Goal: Complete application form: Complete application form

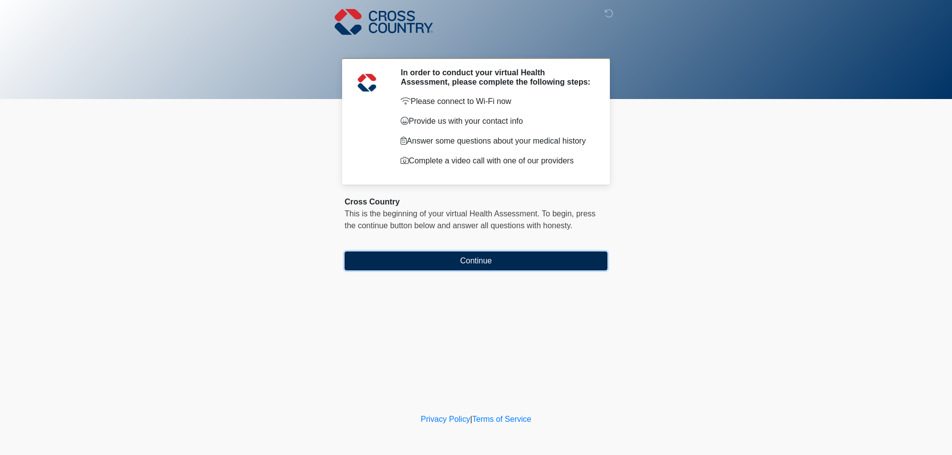
click at [505, 259] on button "Continue" at bounding box center [475, 261] width 263 height 19
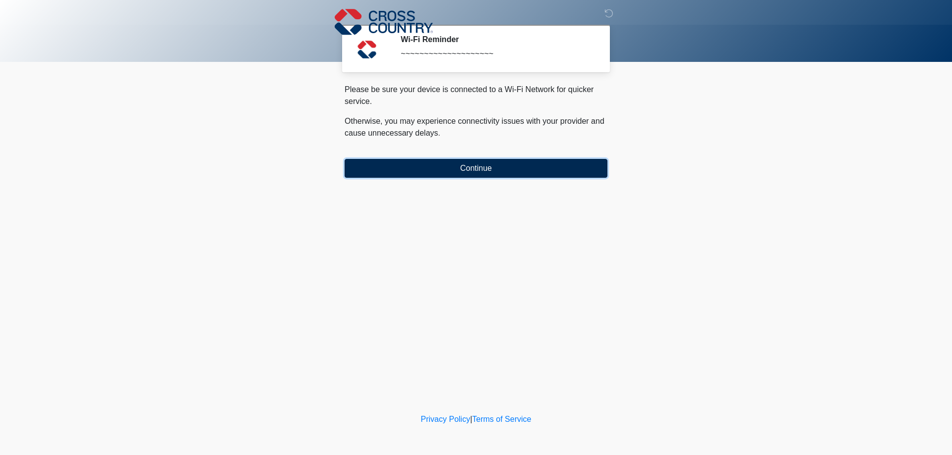
click at [477, 171] on button "Continue" at bounding box center [475, 168] width 263 height 19
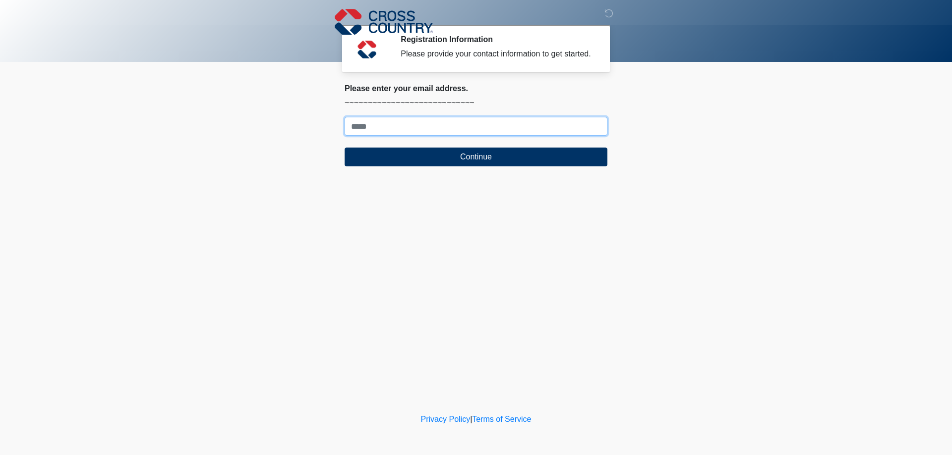
click at [400, 123] on input "Where should we email your response?" at bounding box center [475, 126] width 263 height 19
type input "**********"
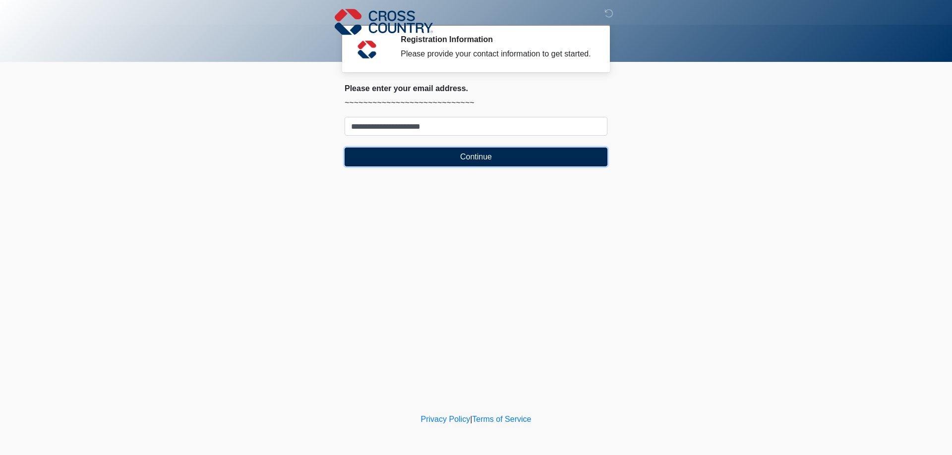
click at [452, 157] on button "Continue" at bounding box center [475, 157] width 263 height 19
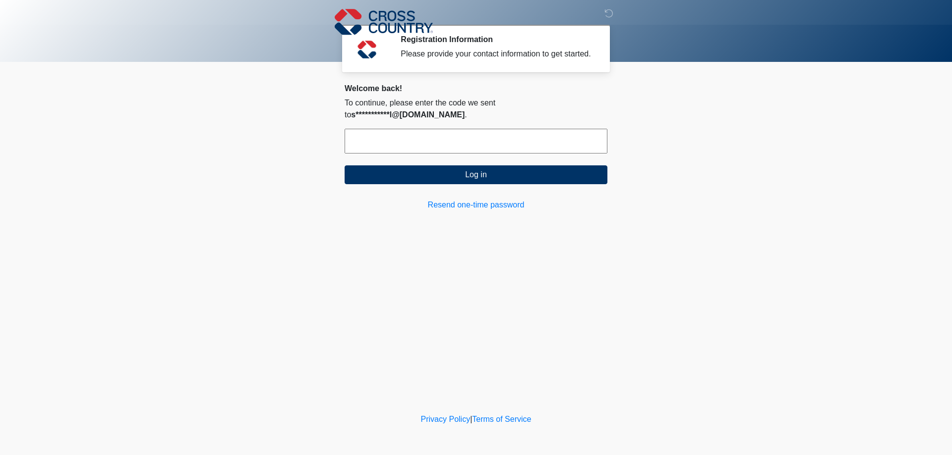
paste input "******"
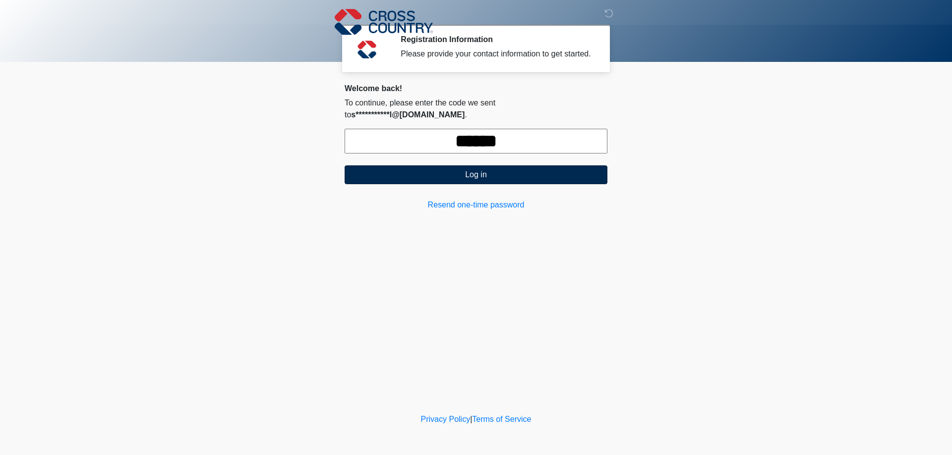
type input "******"
click at [397, 166] on button "Log in" at bounding box center [475, 175] width 263 height 19
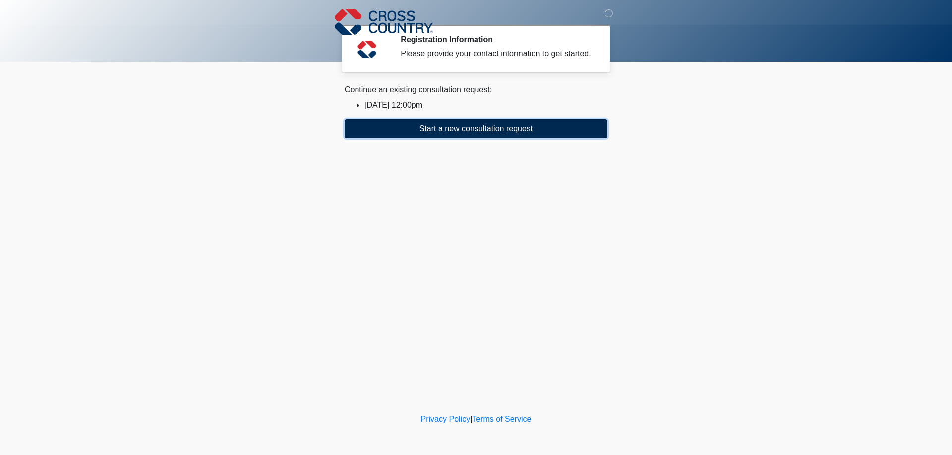
click at [423, 130] on button "Start a new consultation request" at bounding box center [475, 128] width 263 height 19
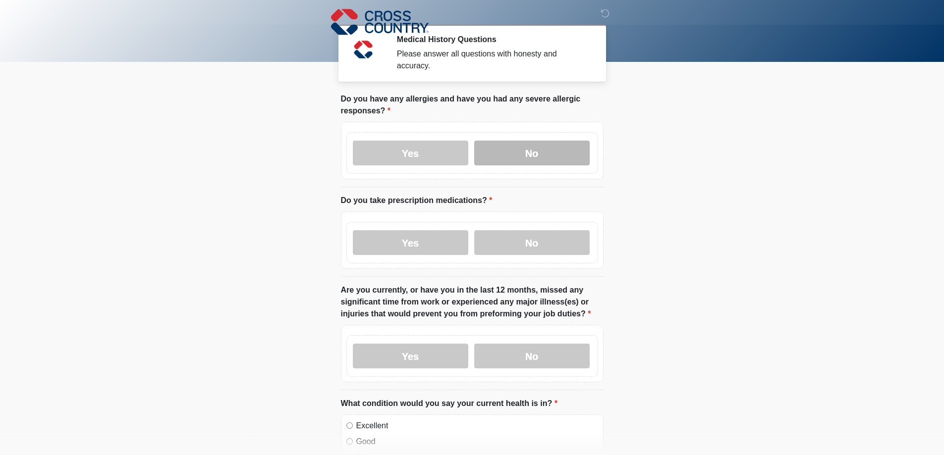
click at [554, 149] on label "No" at bounding box center [531, 153] width 115 height 25
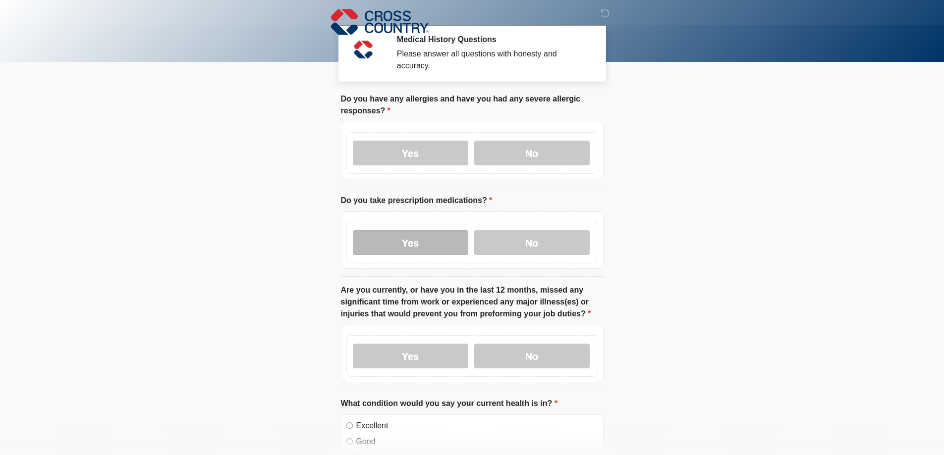
click at [447, 232] on label "Yes" at bounding box center [410, 242] width 115 height 25
click at [530, 349] on label "No" at bounding box center [531, 356] width 115 height 25
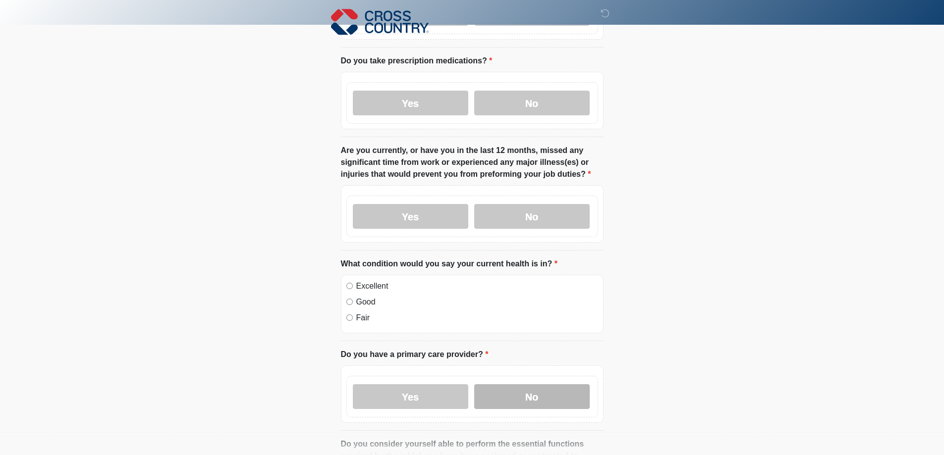
scroll to position [198, 0]
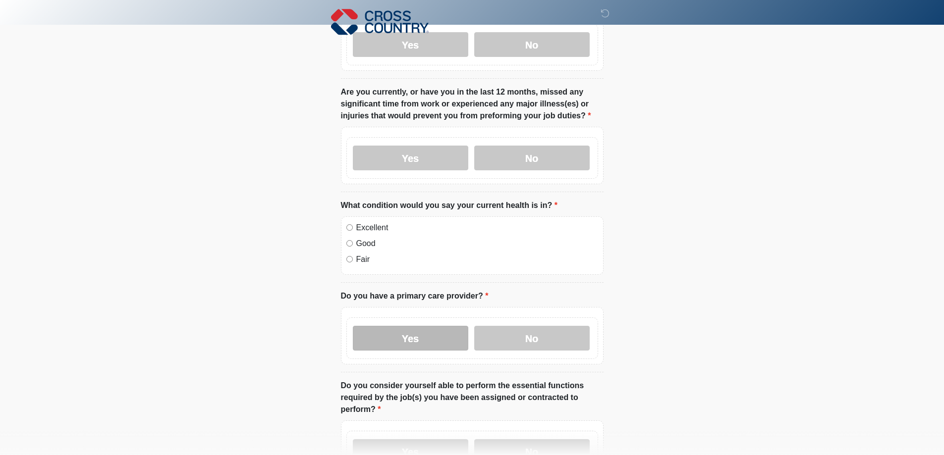
click at [425, 326] on label "Yes" at bounding box center [410, 338] width 115 height 25
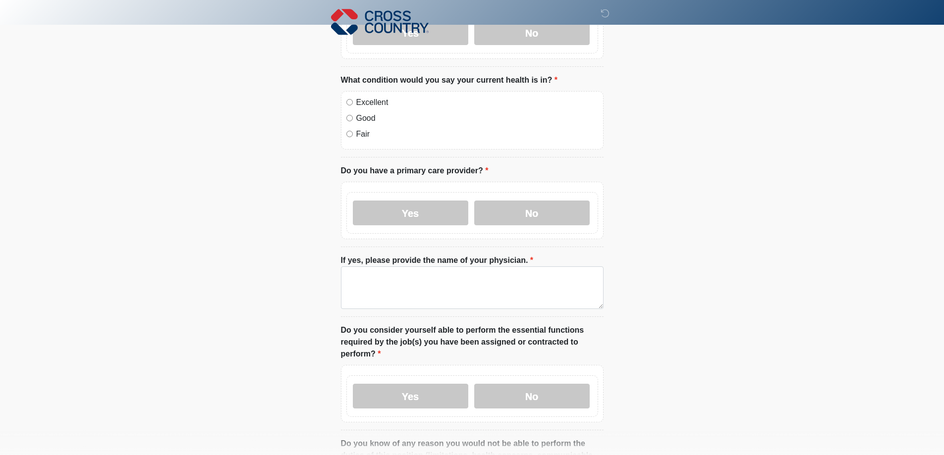
scroll to position [347, 0]
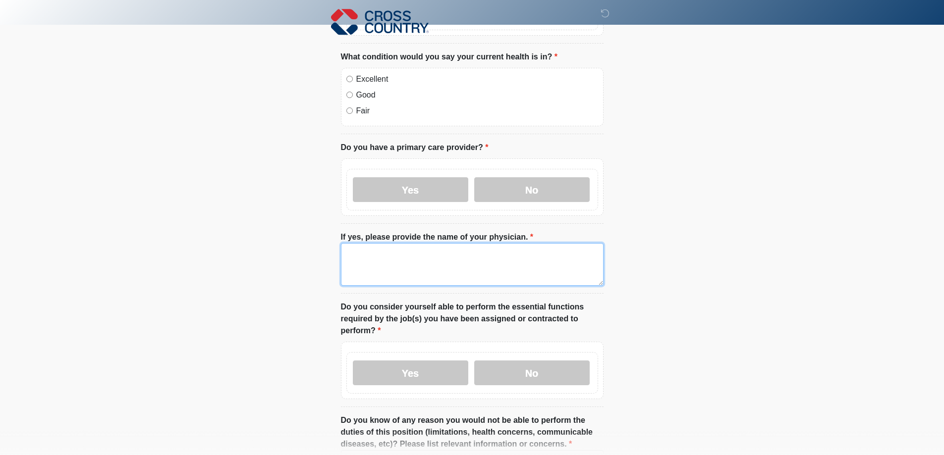
click at [375, 257] on textarea "If yes, please provide the name of your physician." at bounding box center [472, 264] width 263 height 43
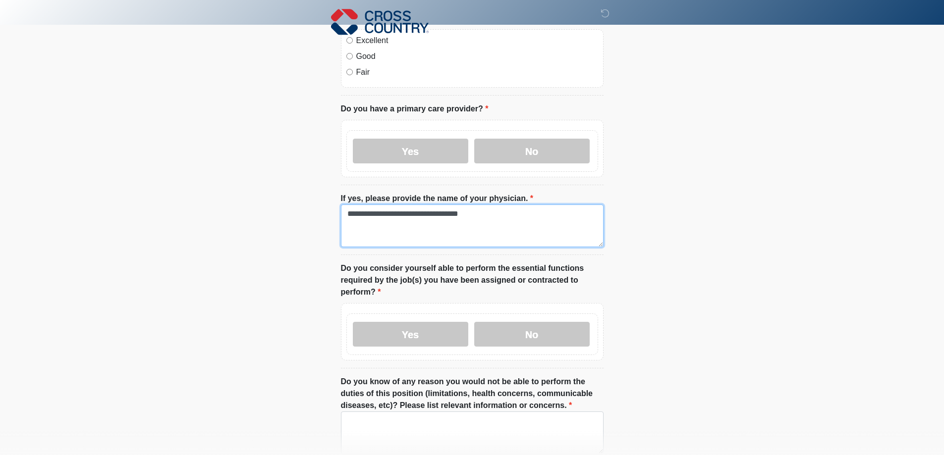
scroll to position [396, 0]
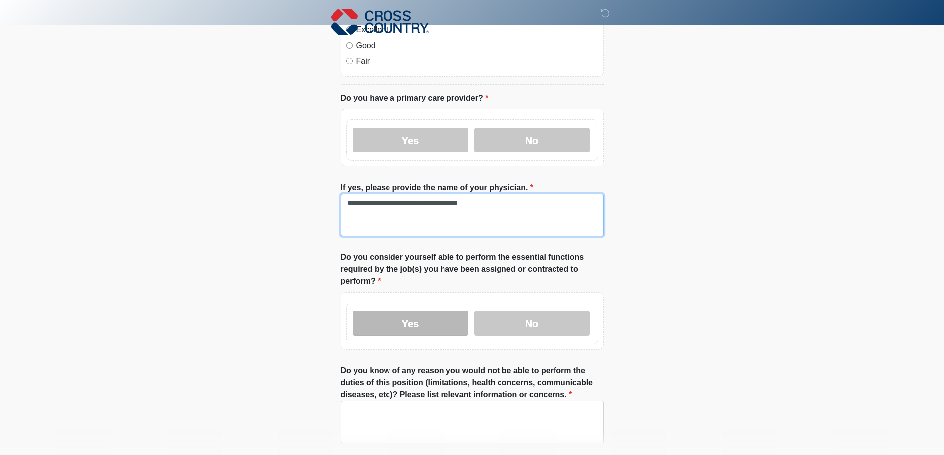
type textarea "**********"
click at [400, 311] on label "Yes" at bounding box center [410, 323] width 115 height 25
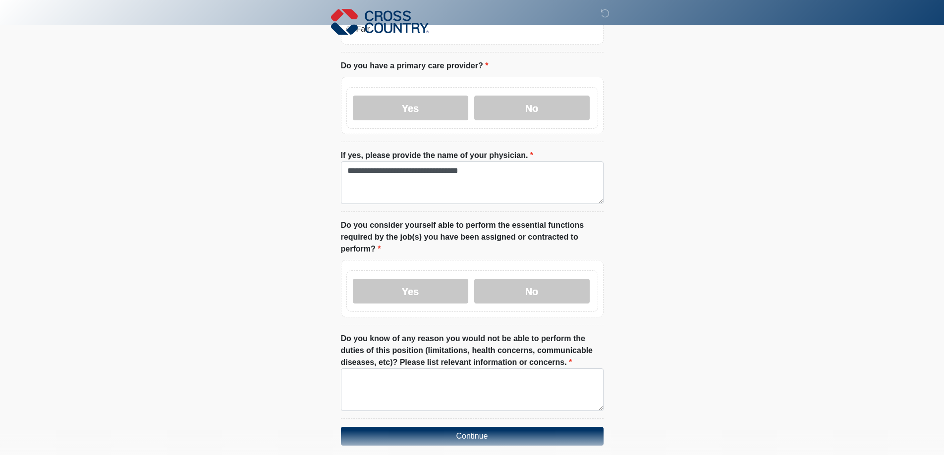
scroll to position [463, 0]
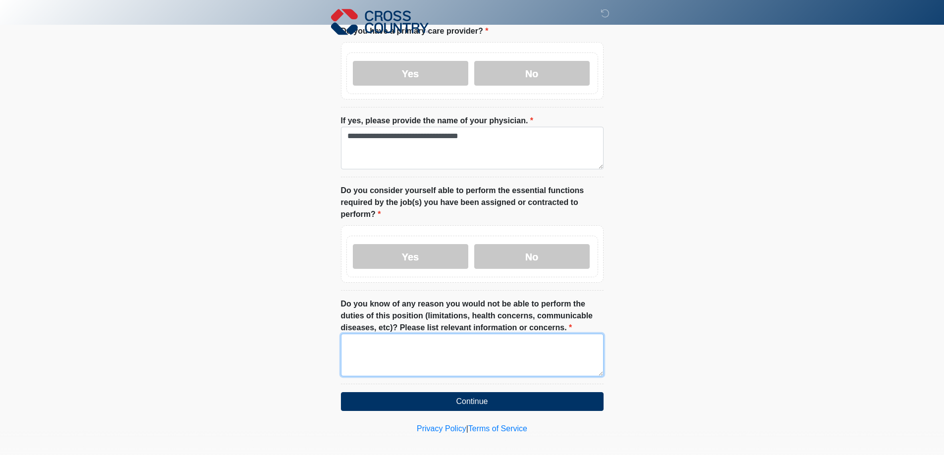
click at [354, 344] on textarea "Do you know of any reason you would not be able to perform the duties of this p…" at bounding box center [472, 355] width 263 height 43
type textarea "****"
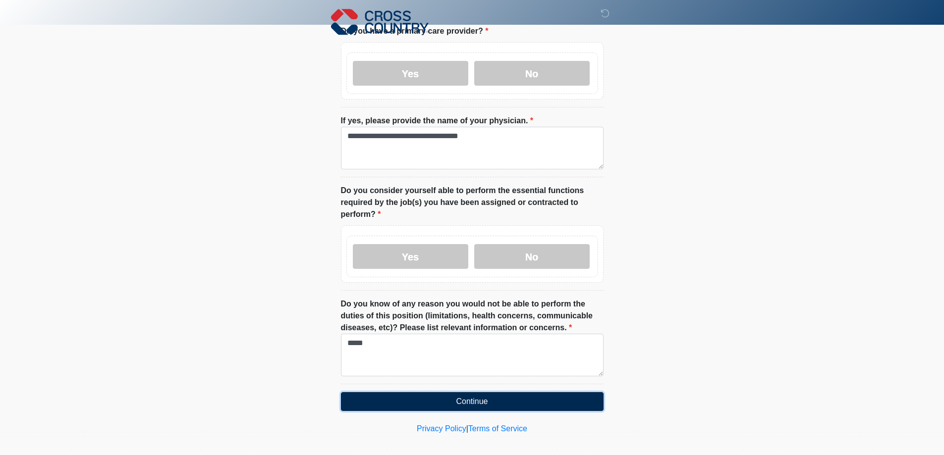
click at [463, 394] on button "Continue" at bounding box center [472, 402] width 263 height 19
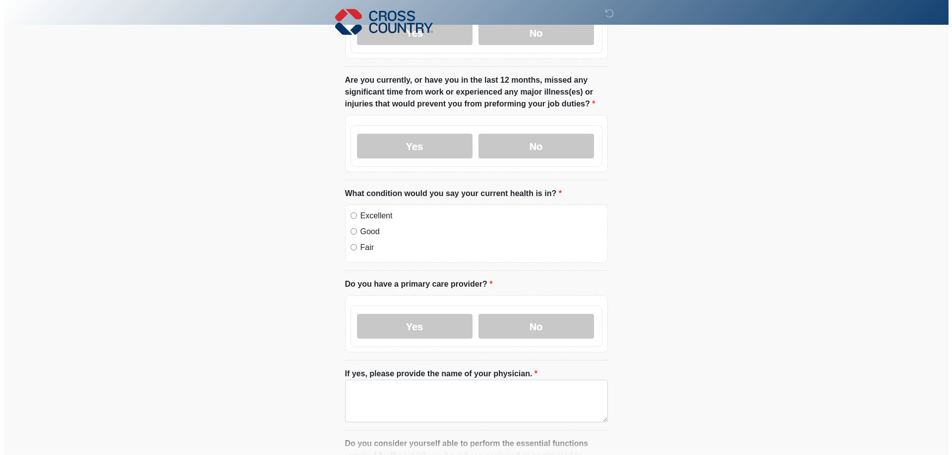
scroll to position [0, 0]
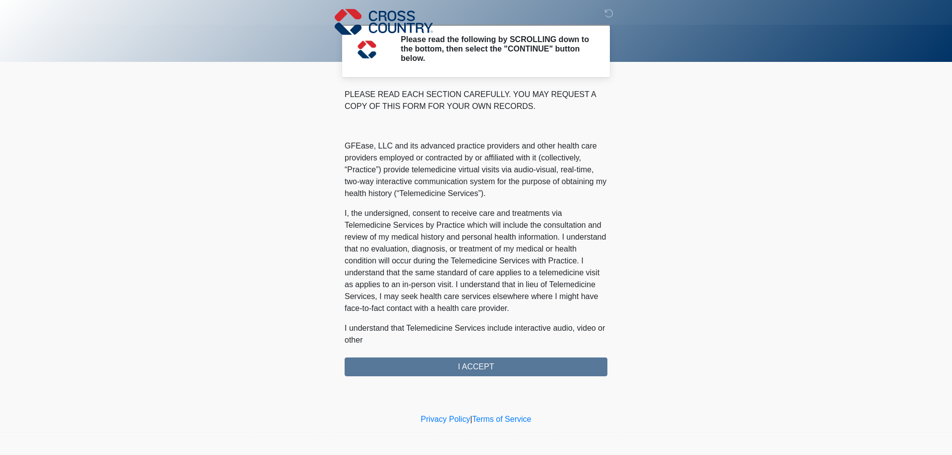
click at [459, 366] on div "PLEASE READ EACH SECTION CAREFULLY. YOU MAY REQUEST A COPY OF THIS FORM FOR YOU…" at bounding box center [475, 233] width 263 height 288
click at [488, 372] on div "PLEASE READ EACH SECTION CAREFULLY. YOU MAY REQUEST A COPY OF THIS FORM FOR YOU…" at bounding box center [475, 233] width 263 height 288
click at [483, 365] on div "PLEASE READ EACH SECTION CAREFULLY. YOU MAY REQUEST A COPY OF THIS FORM FOR YOU…" at bounding box center [475, 233] width 263 height 288
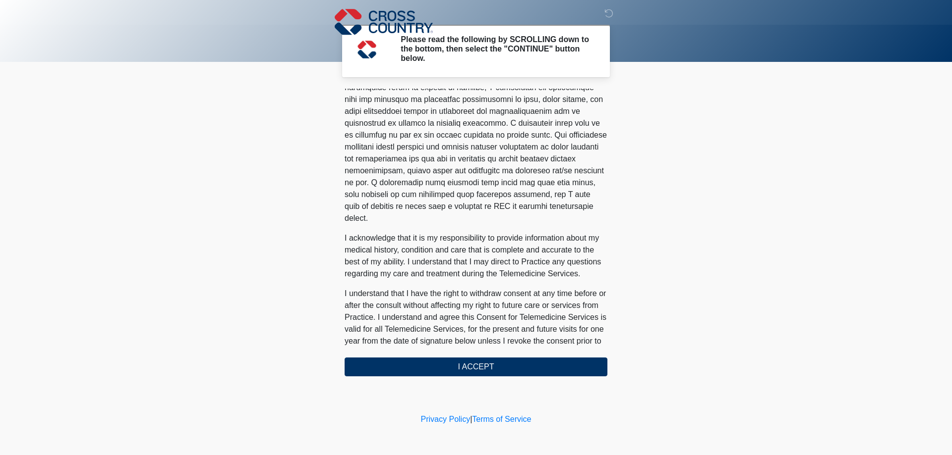
scroll to position [536, 0]
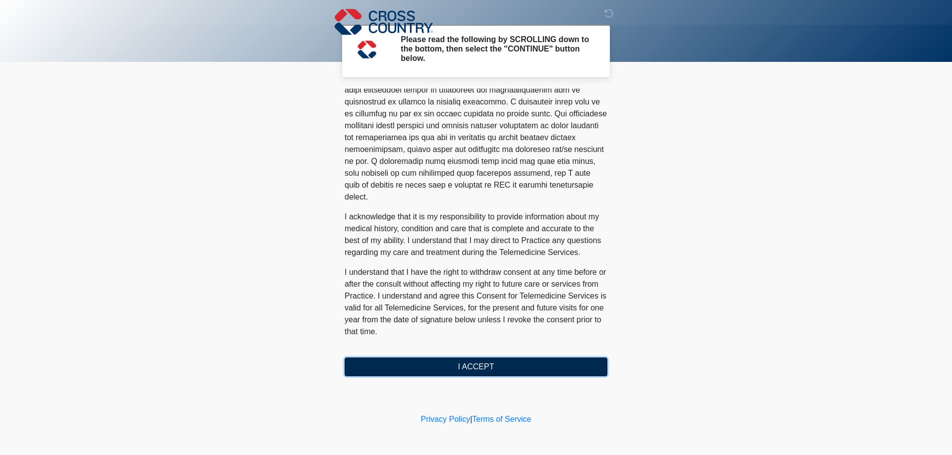
click at [503, 363] on button "I ACCEPT" at bounding box center [475, 367] width 263 height 19
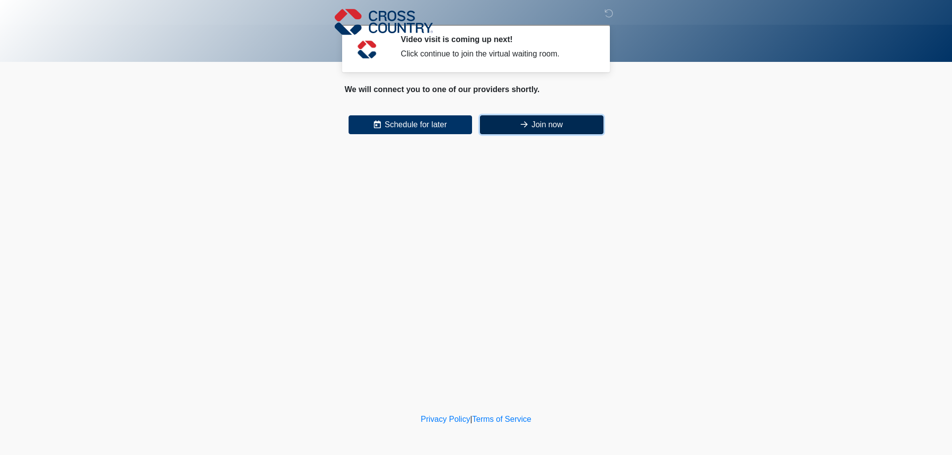
click at [521, 125] on icon at bounding box center [523, 124] width 7 height 8
